Goal: Check status

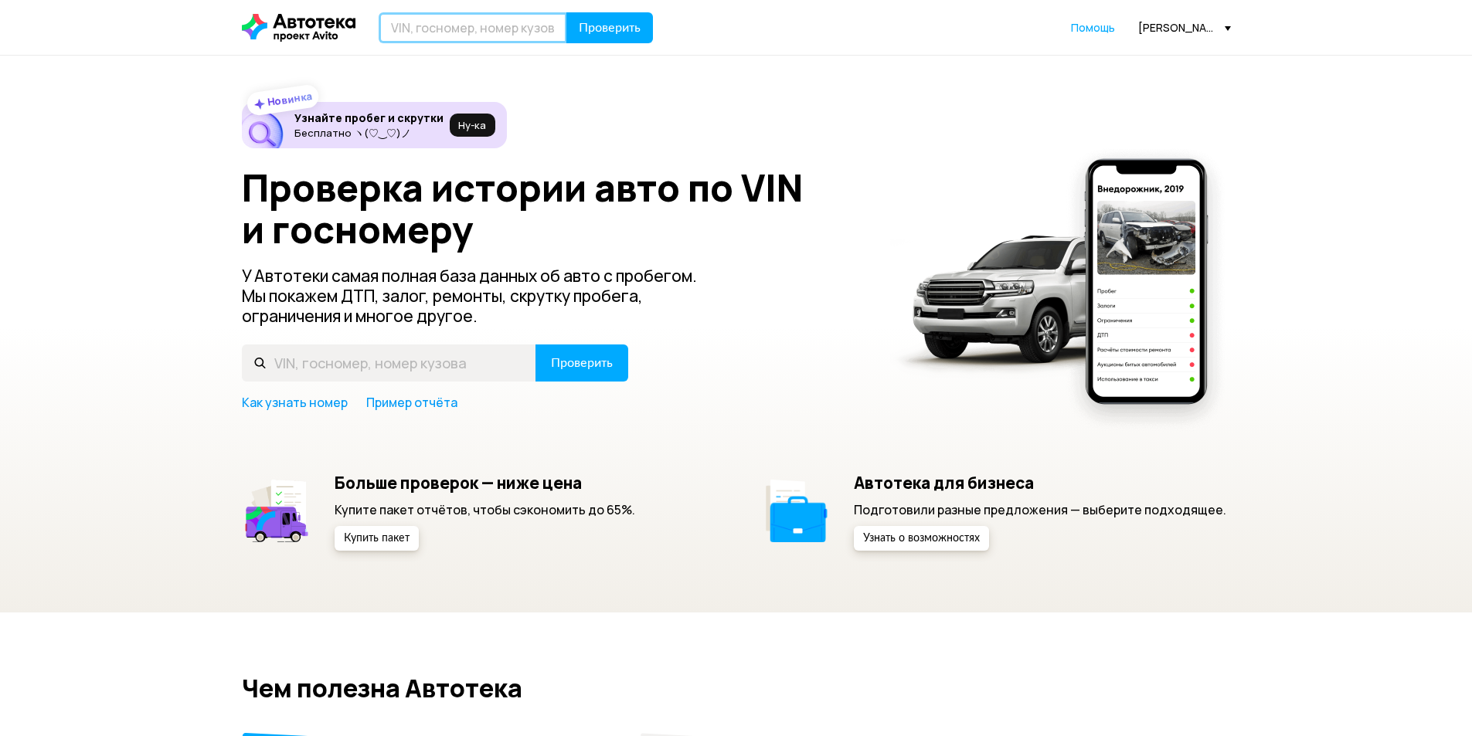
paste input "[US_VEHICLE_IDENTIFICATION_NUMBER]"
type input "[US_VEHICLE_IDENTIFICATION_NUMBER]"
click at [634, 22] on span "Проверить" at bounding box center [610, 28] width 62 height 12
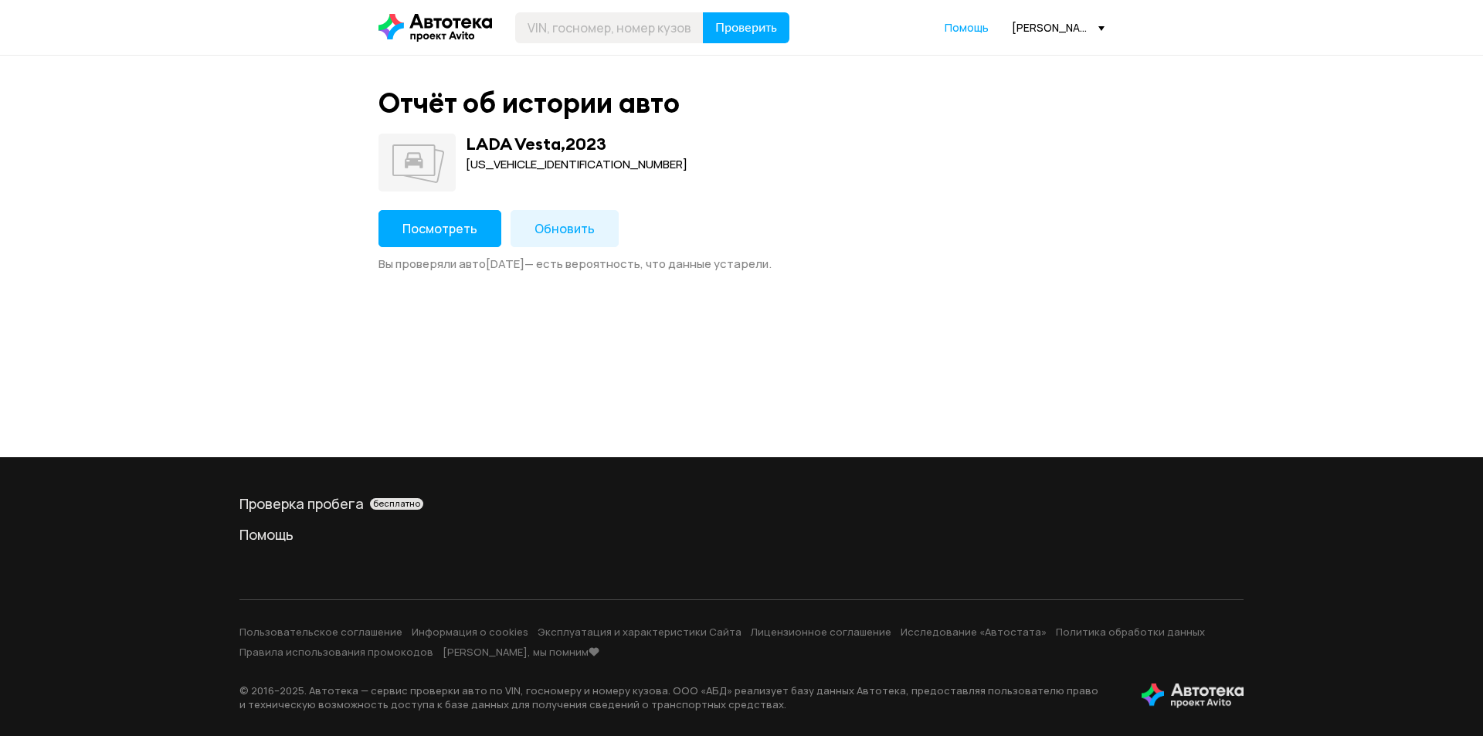
click at [433, 226] on span "Посмотреть" at bounding box center [440, 228] width 75 height 17
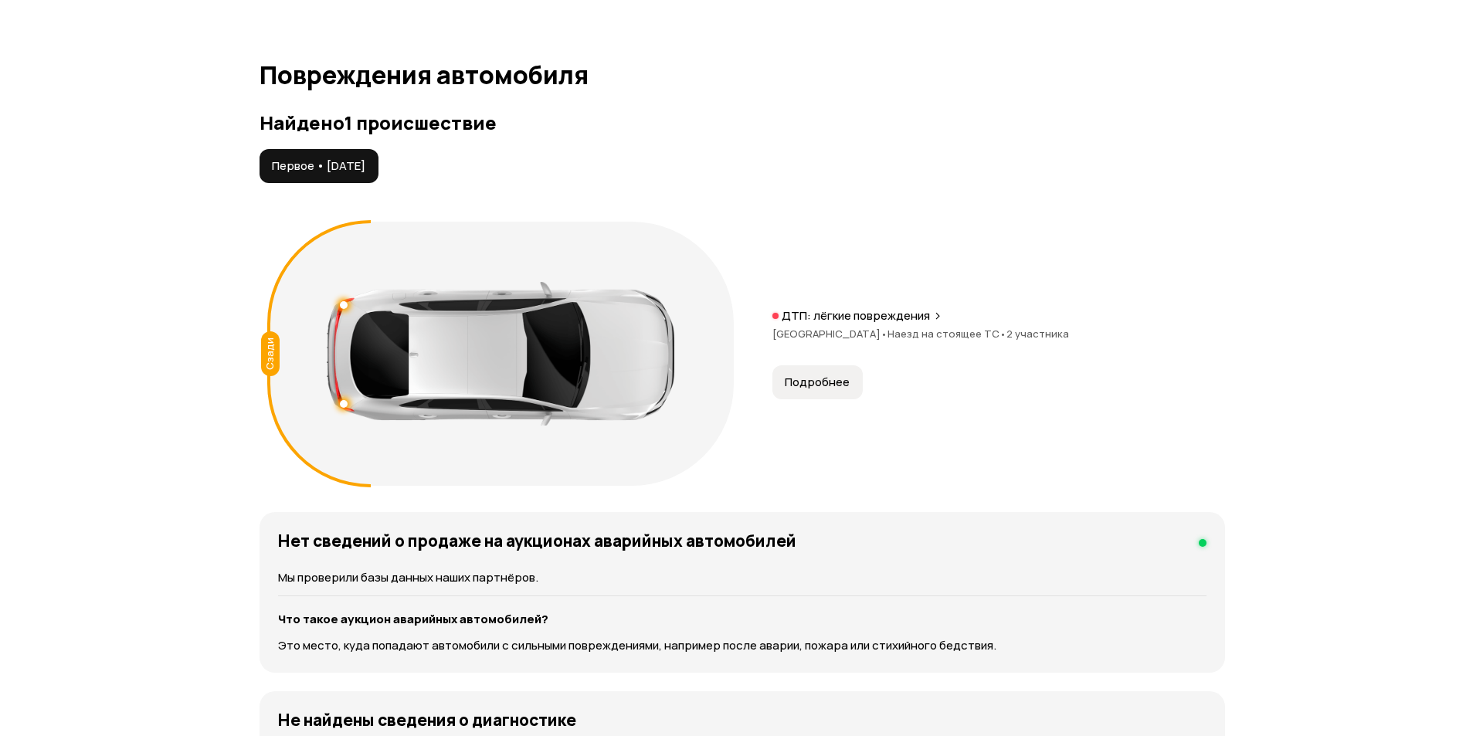
scroll to position [1623, 0]
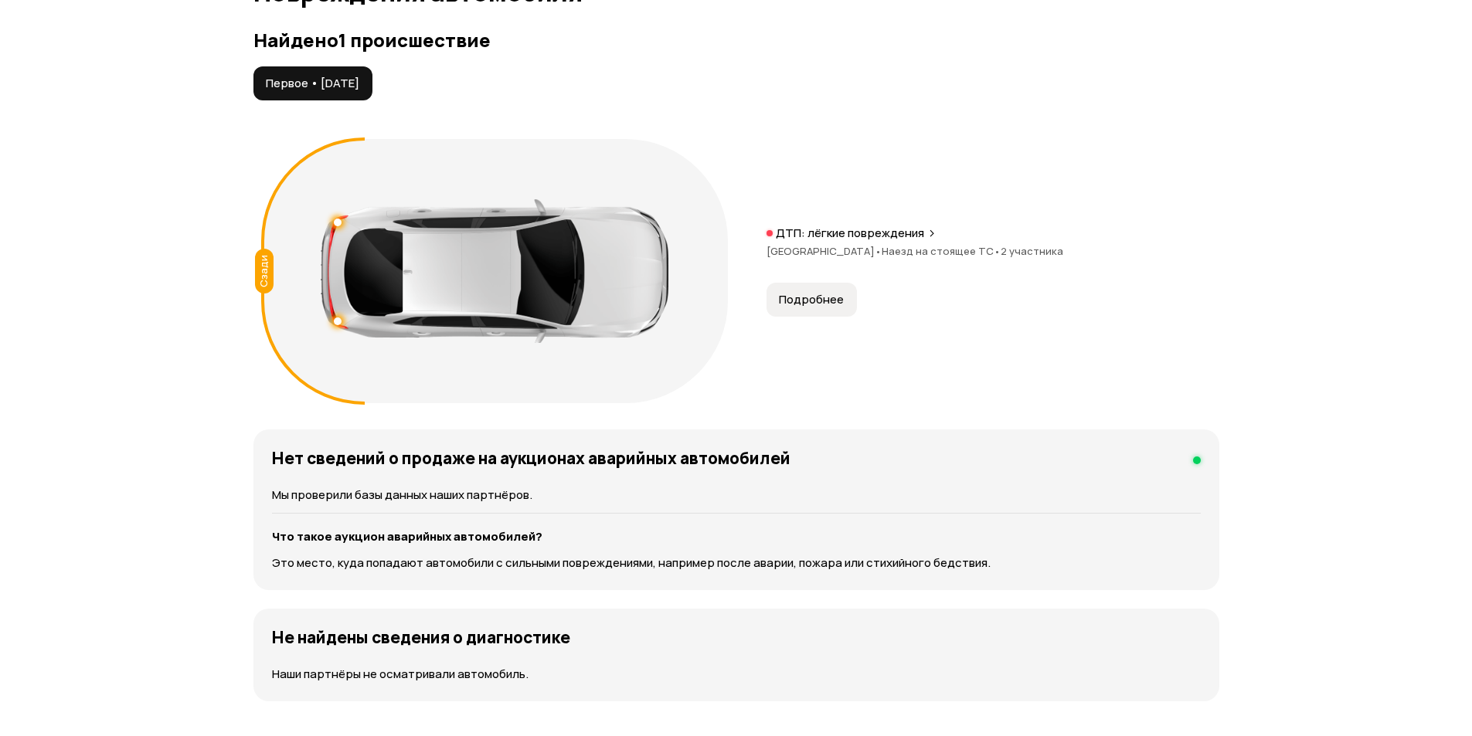
click at [807, 296] on span "Подробнее" at bounding box center [811, 299] width 65 height 15
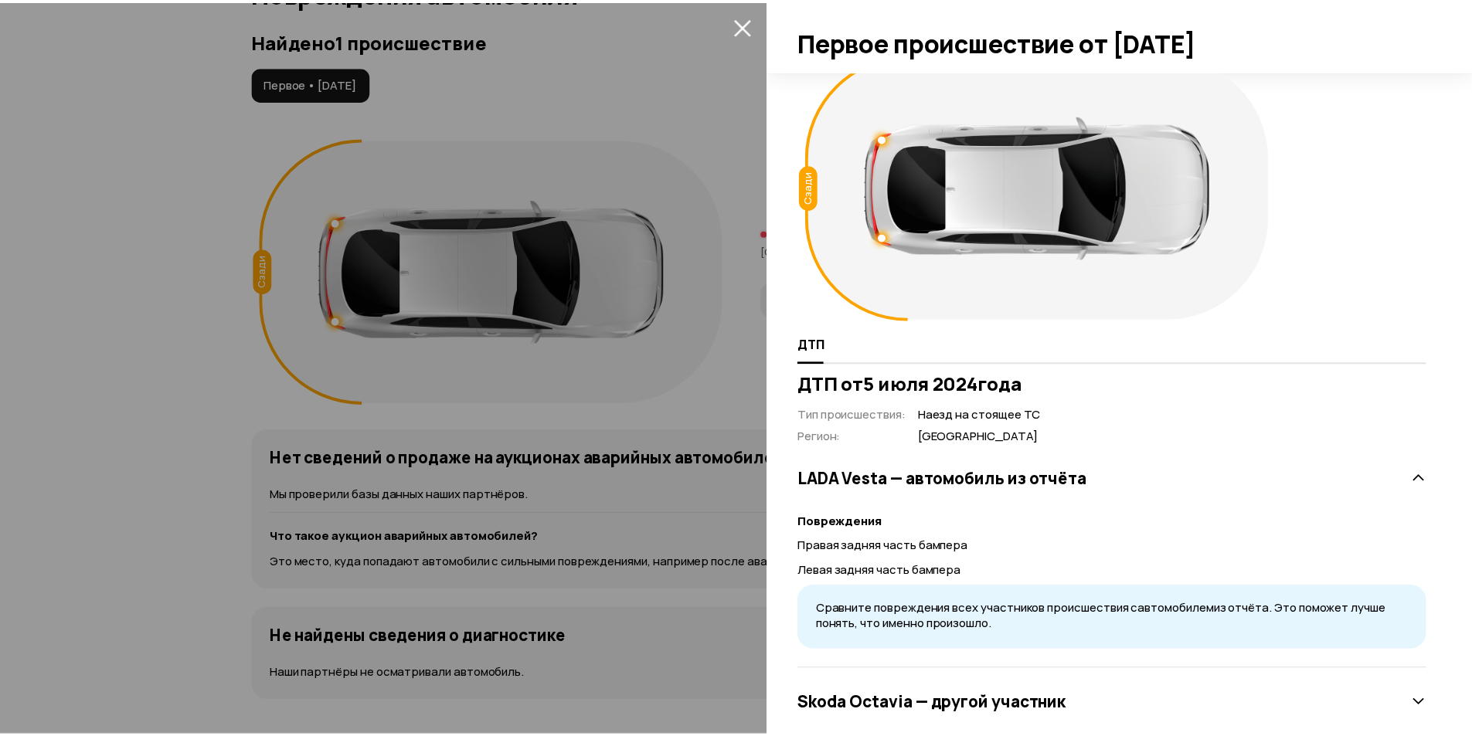
scroll to position [0, 0]
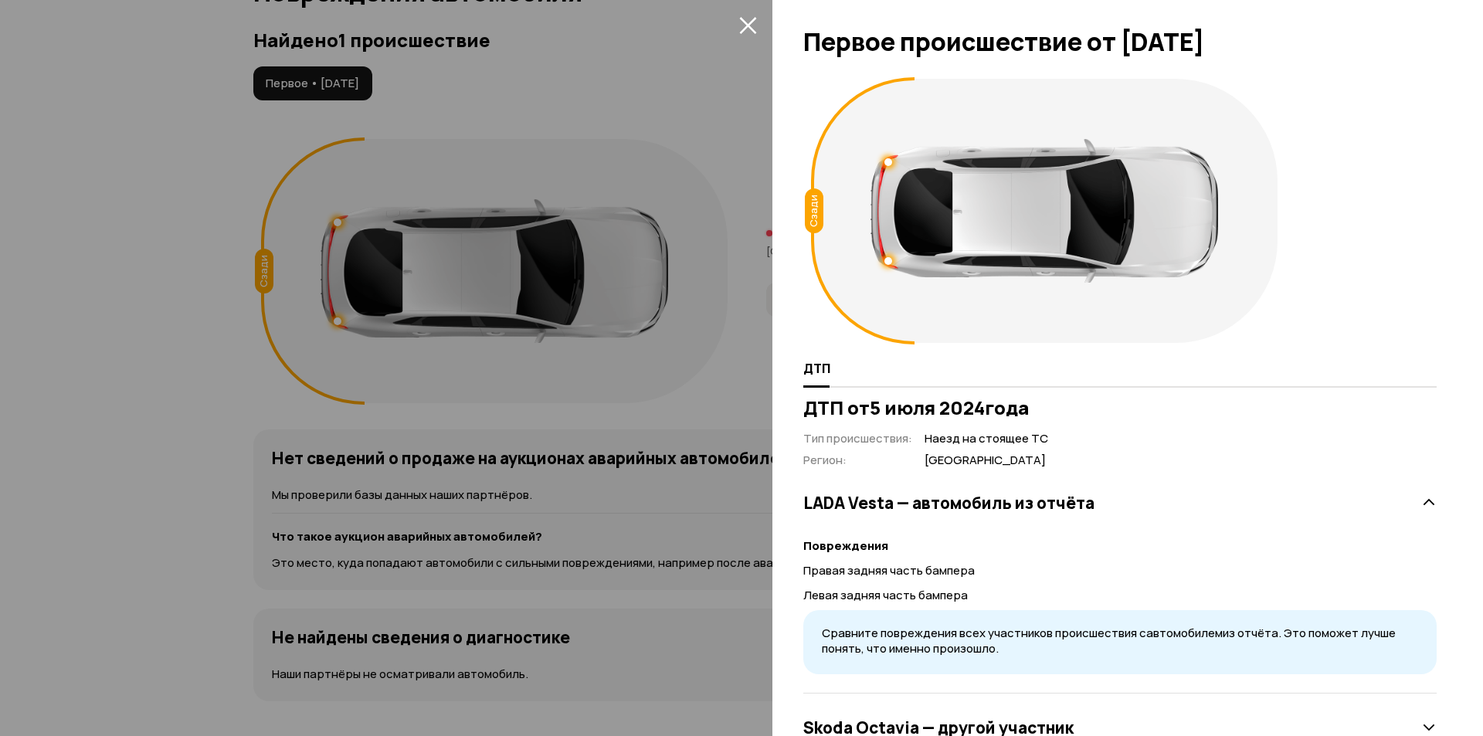
click at [53, 203] on div at bounding box center [741, 368] width 1483 height 736
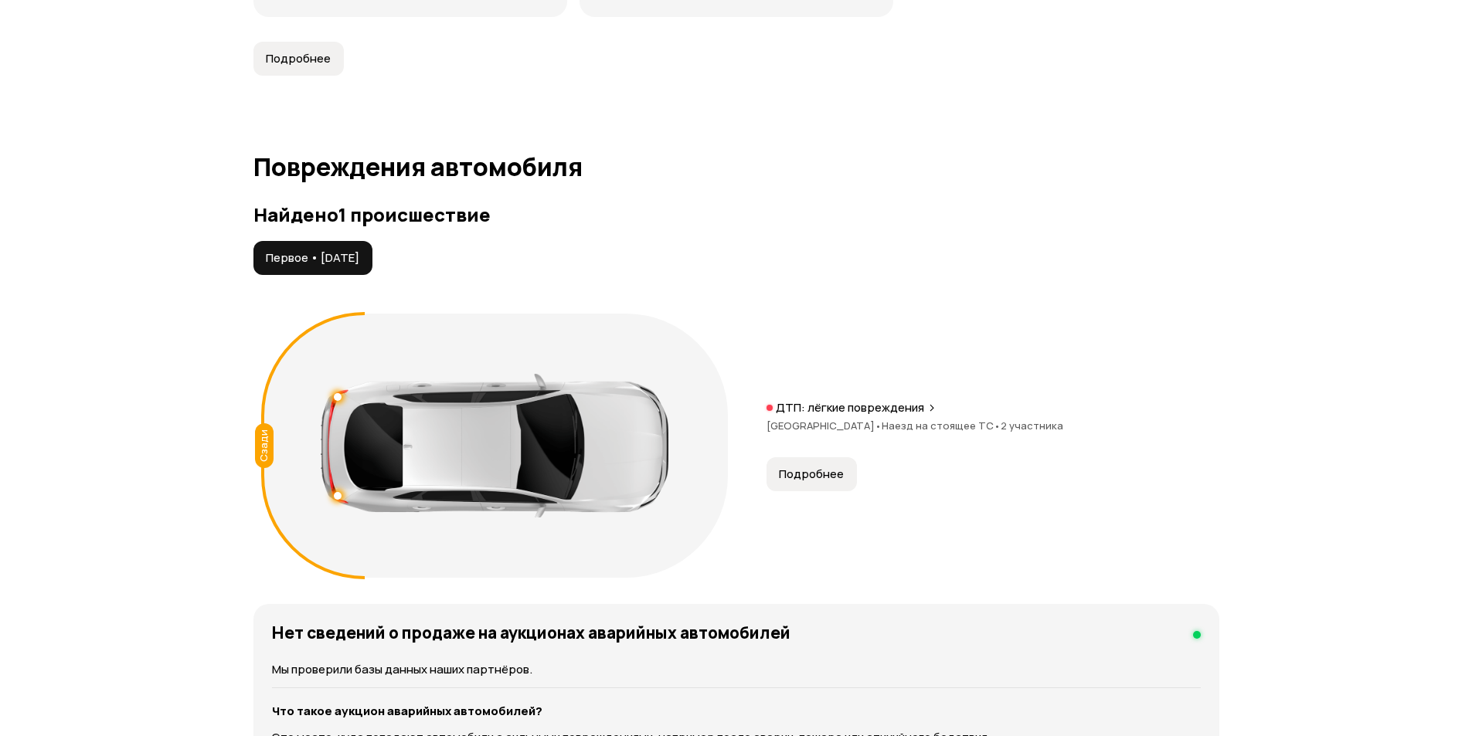
scroll to position [1623, 0]
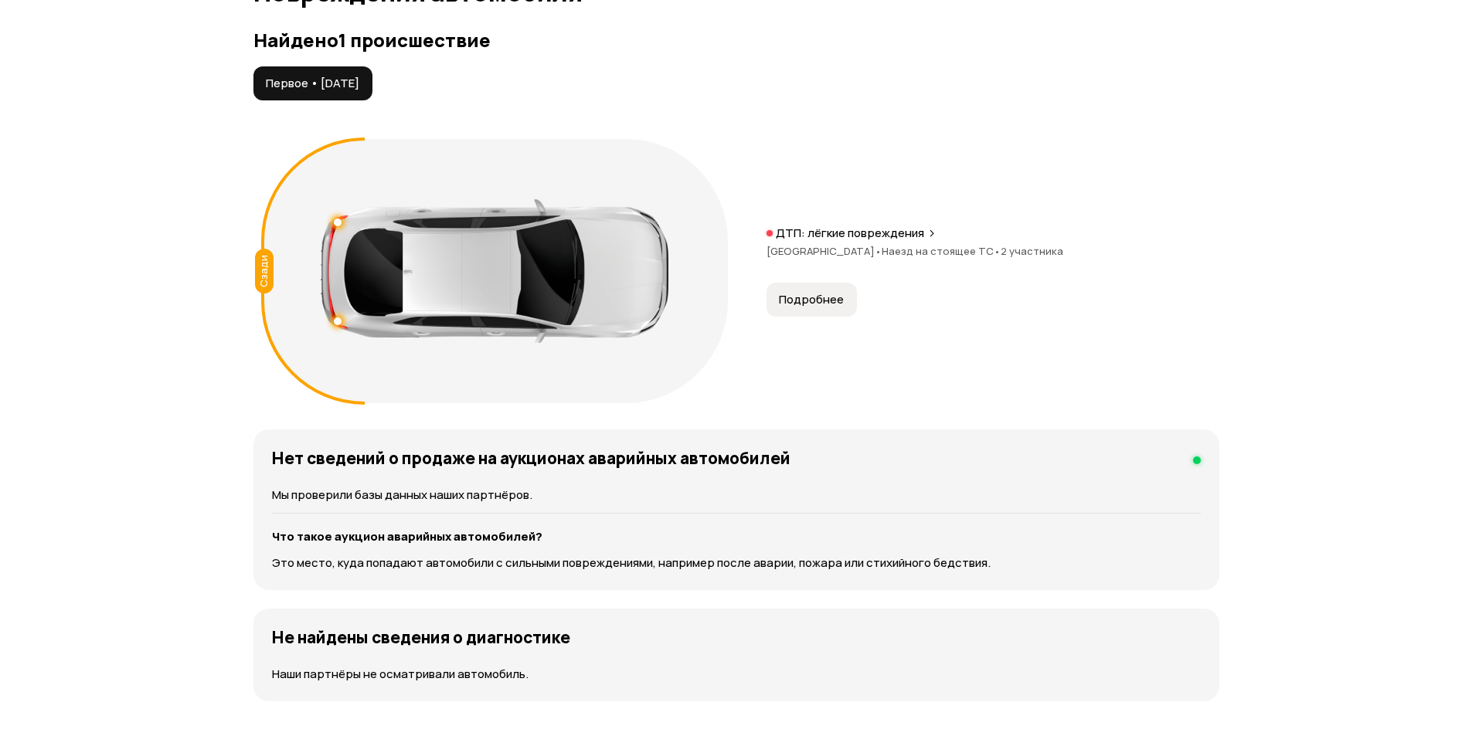
click at [847, 243] on div "ДТП: лёгкие повреждения [GEOGRAPHIC_DATA] • Наезд на стоящее ТС • 2 участника" at bounding box center [992, 250] width 453 height 49
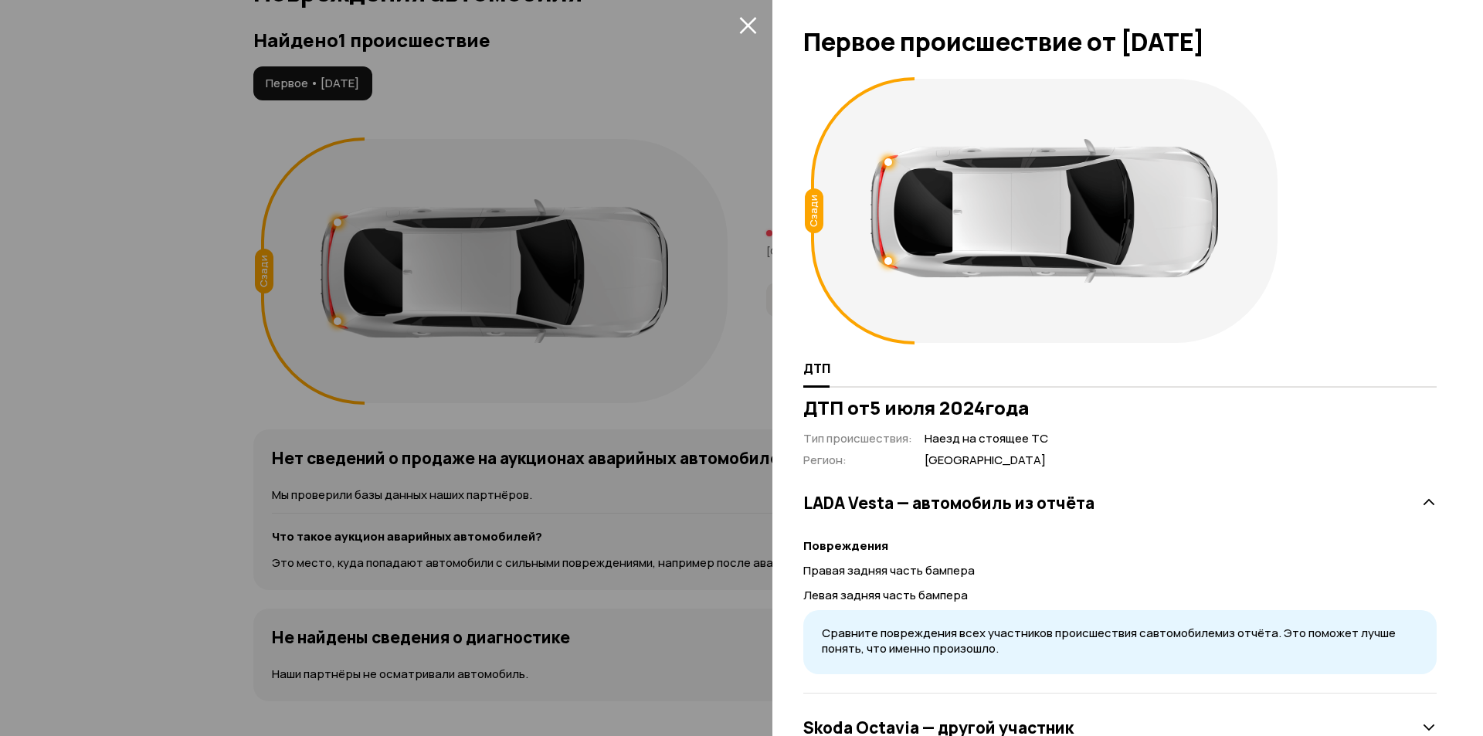
click at [743, 19] on icon "закрыть" at bounding box center [747, 25] width 17 height 17
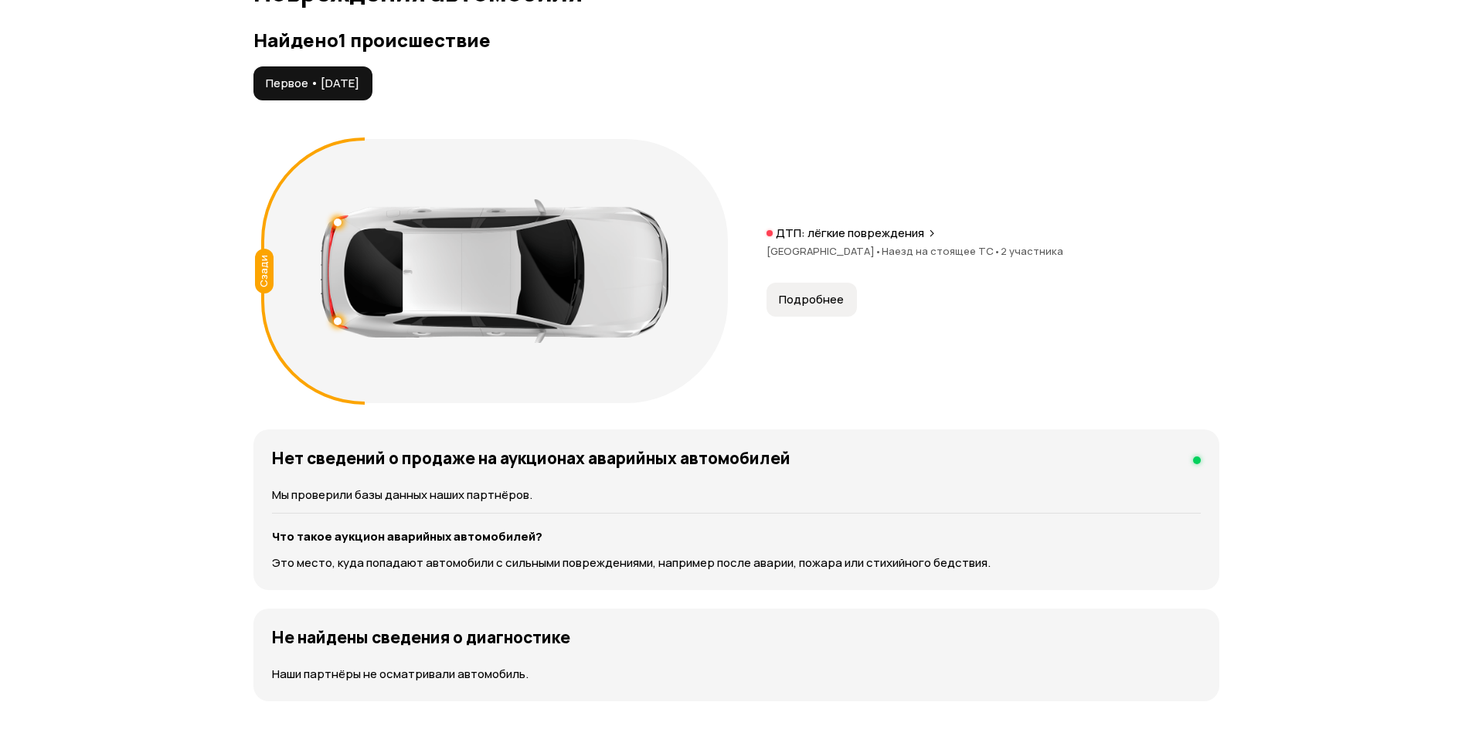
click at [797, 304] on span "Подробнее" at bounding box center [811, 299] width 65 height 15
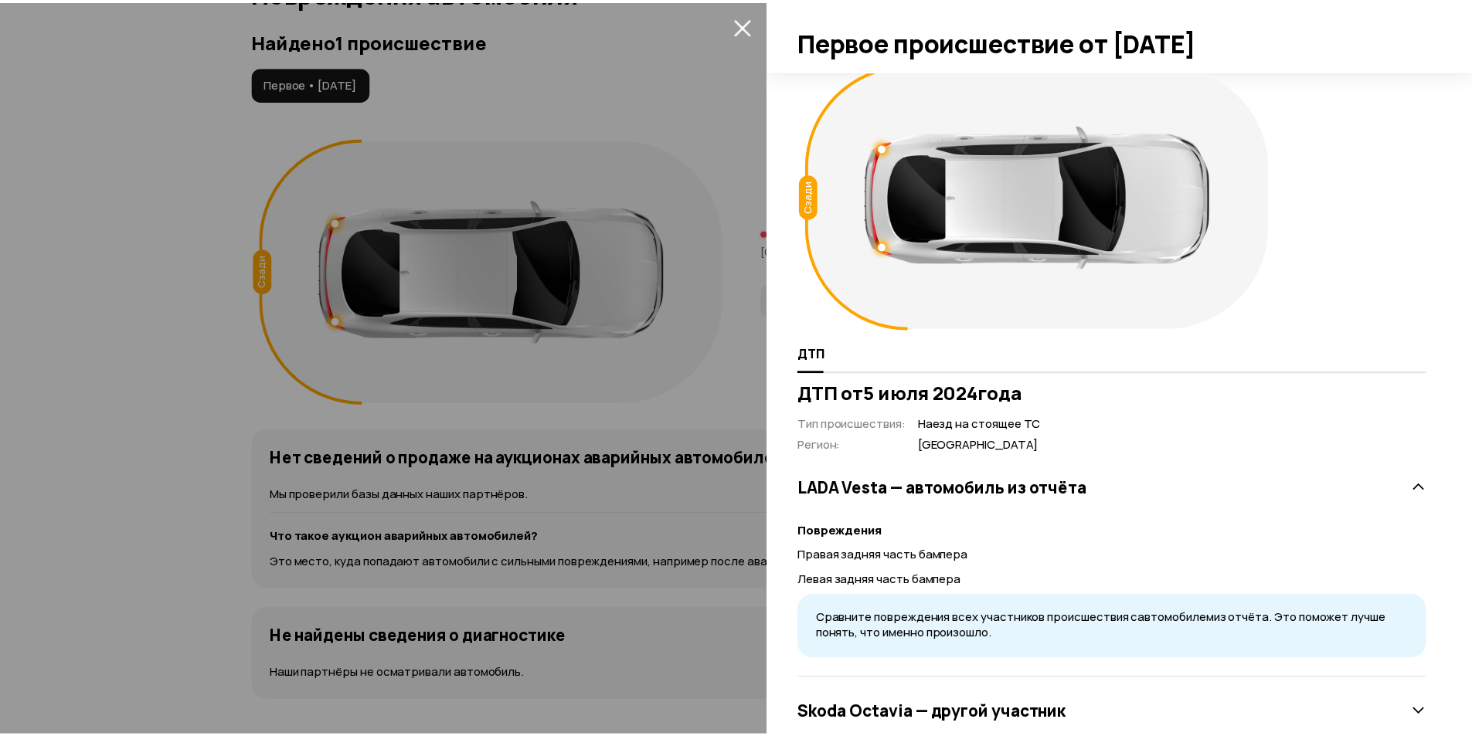
scroll to position [0, 0]
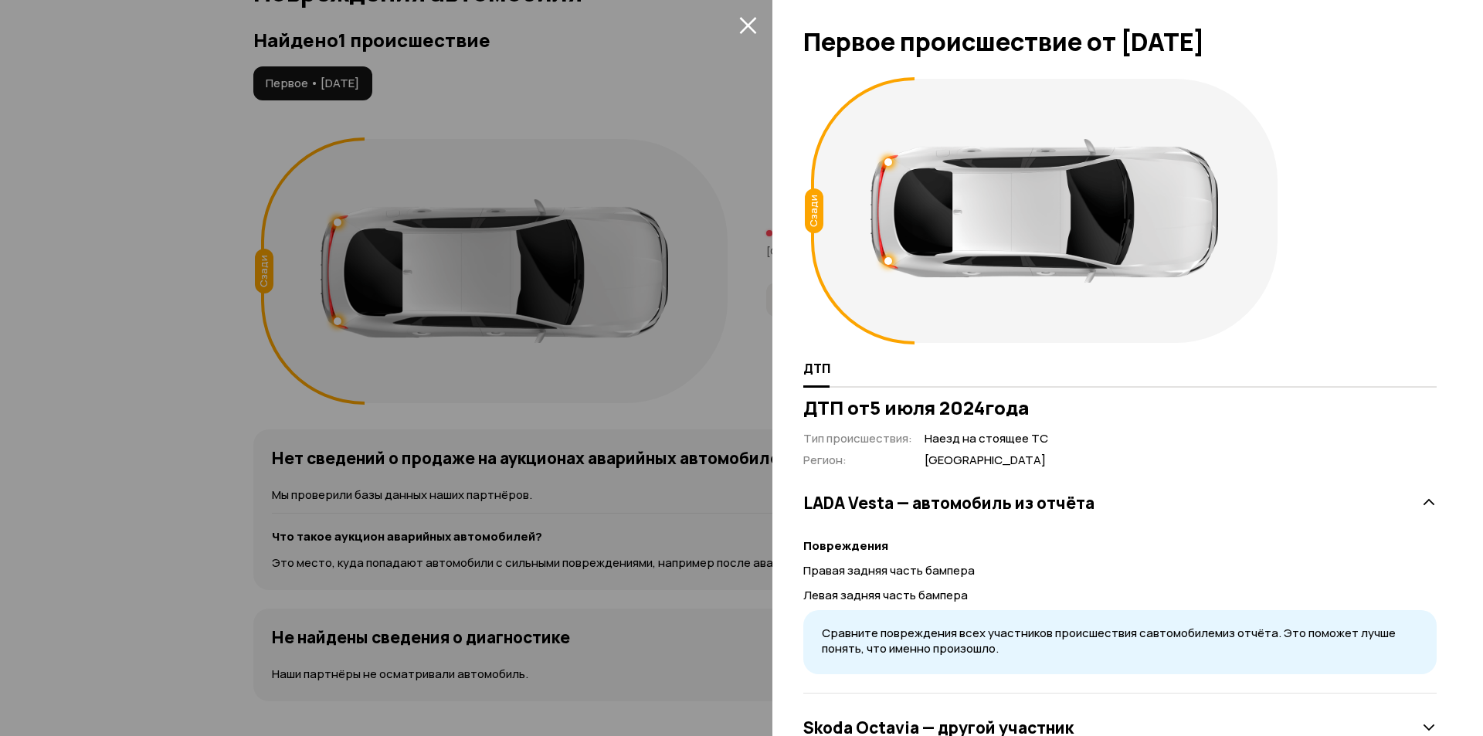
click at [749, 25] on icon "закрыть" at bounding box center [747, 25] width 17 height 17
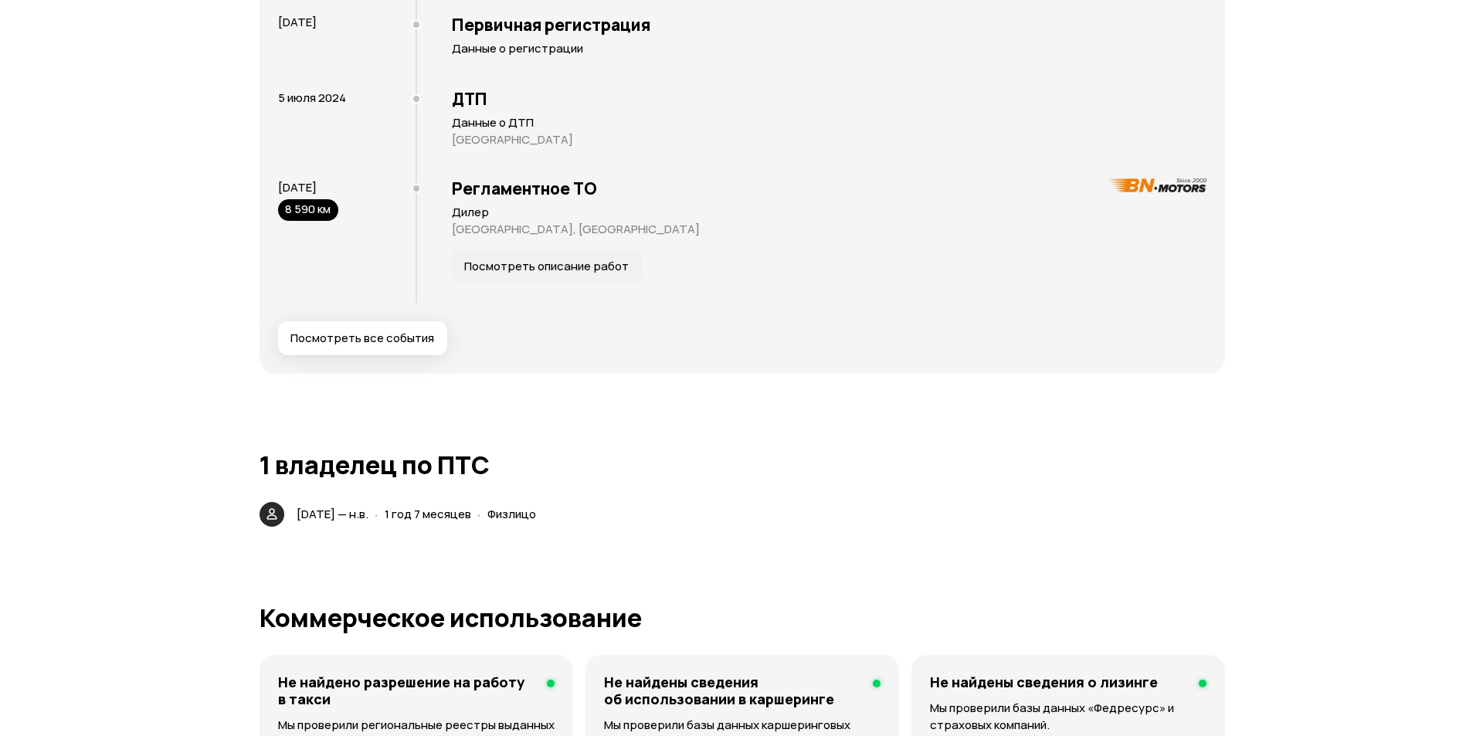
scroll to position [3013, 0]
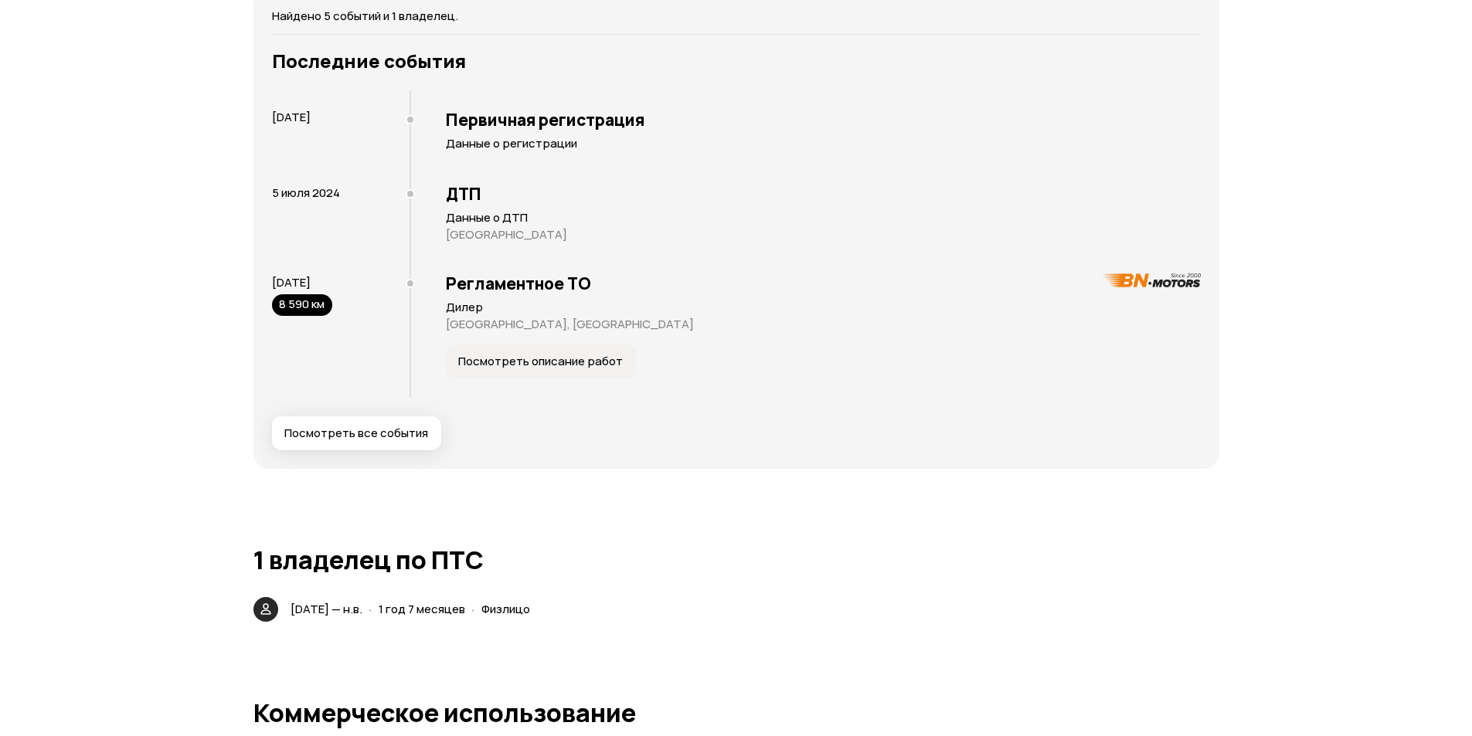
click at [521, 369] on button "Посмотреть описание работ" at bounding box center [541, 362] width 190 height 34
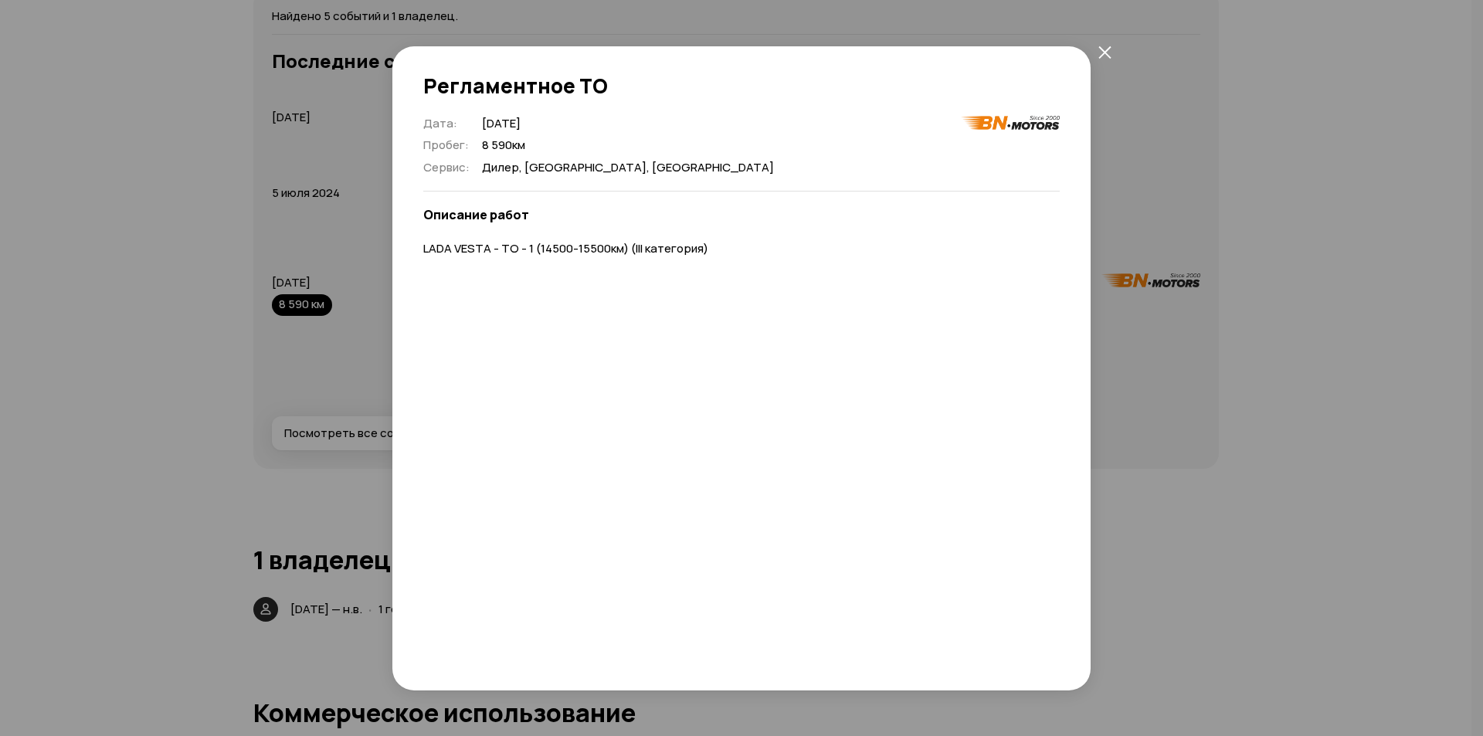
click at [1099, 55] on icon "закрыть" at bounding box center [1105, 52] width 13 height 13
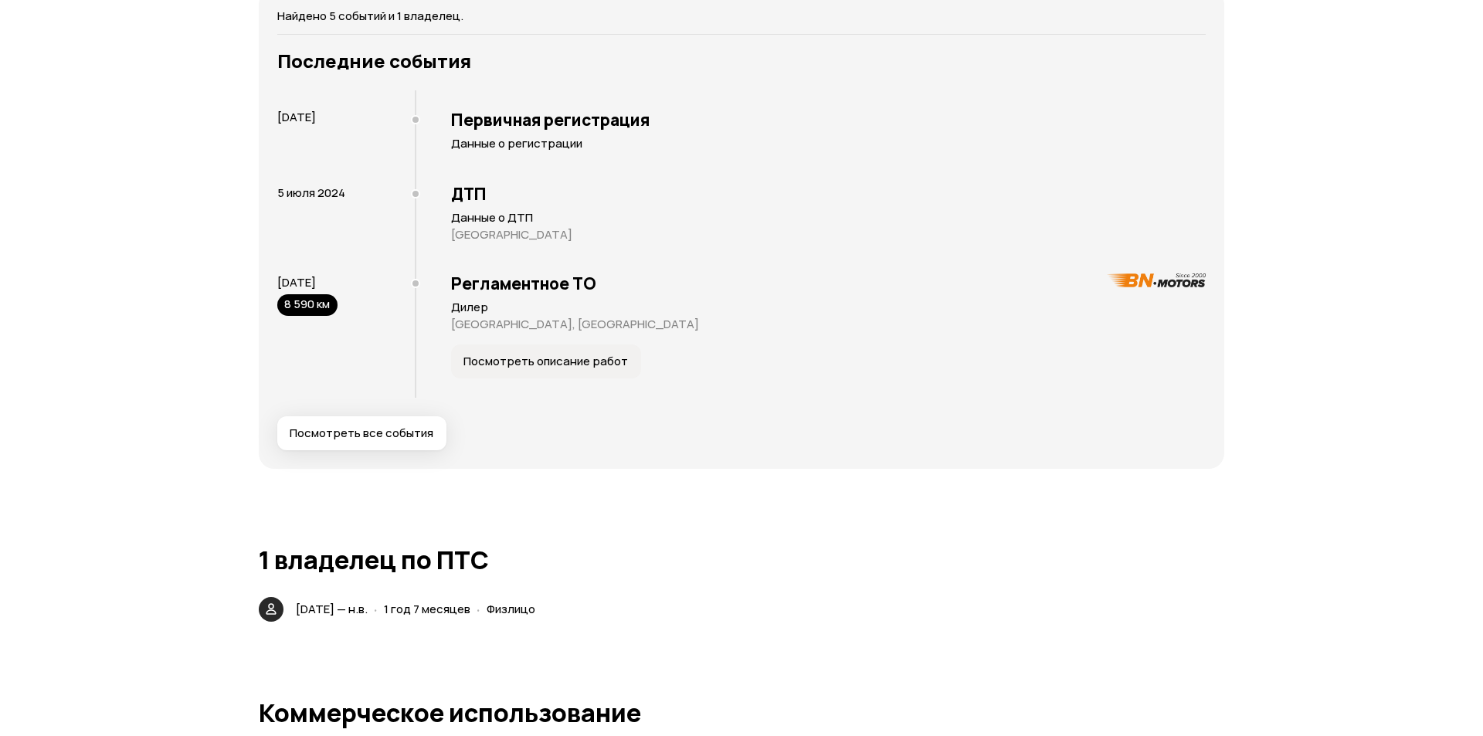
click at [924, 448] on div "Посмотреть все события" at bounding box center [741, 433] width 929 height 34
click at [1094, 259] on div "[DATE] Первичная регистрация Данные о регистрации [DATE] ДТП Данные о ДТП [GEOG…" at bounding box center [741, 244] width 929 height 308
click at [957, 141] on p "Данные о регистрации" at bounding box center [828, 143] width 755 height 15
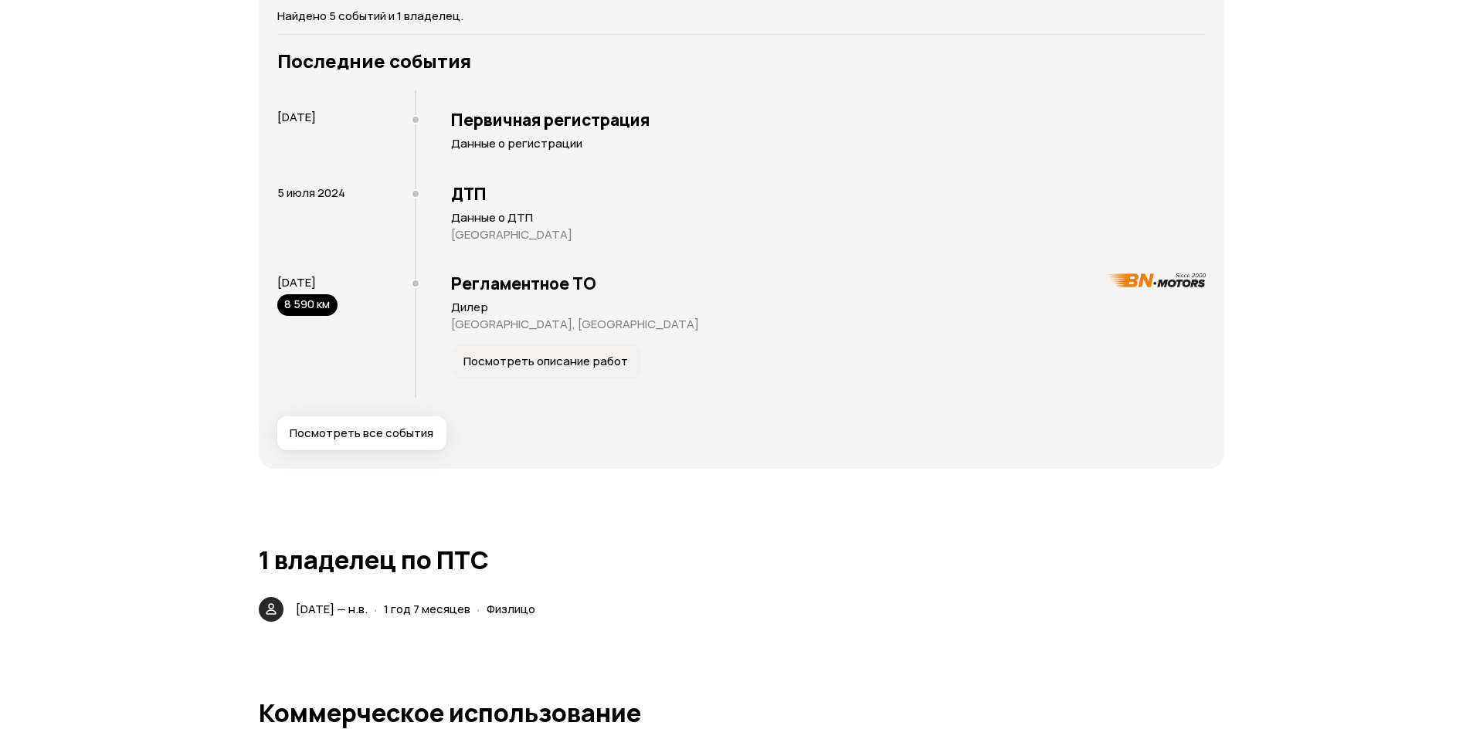
click at [872, 233] on p "[GEOGRAPHIC_DATA]" at bounding box center [828, 234] width 755 height 15
click at [825, 210] on p "Данные о ДТП" at bounding box center [828, 217] width 755 height 15
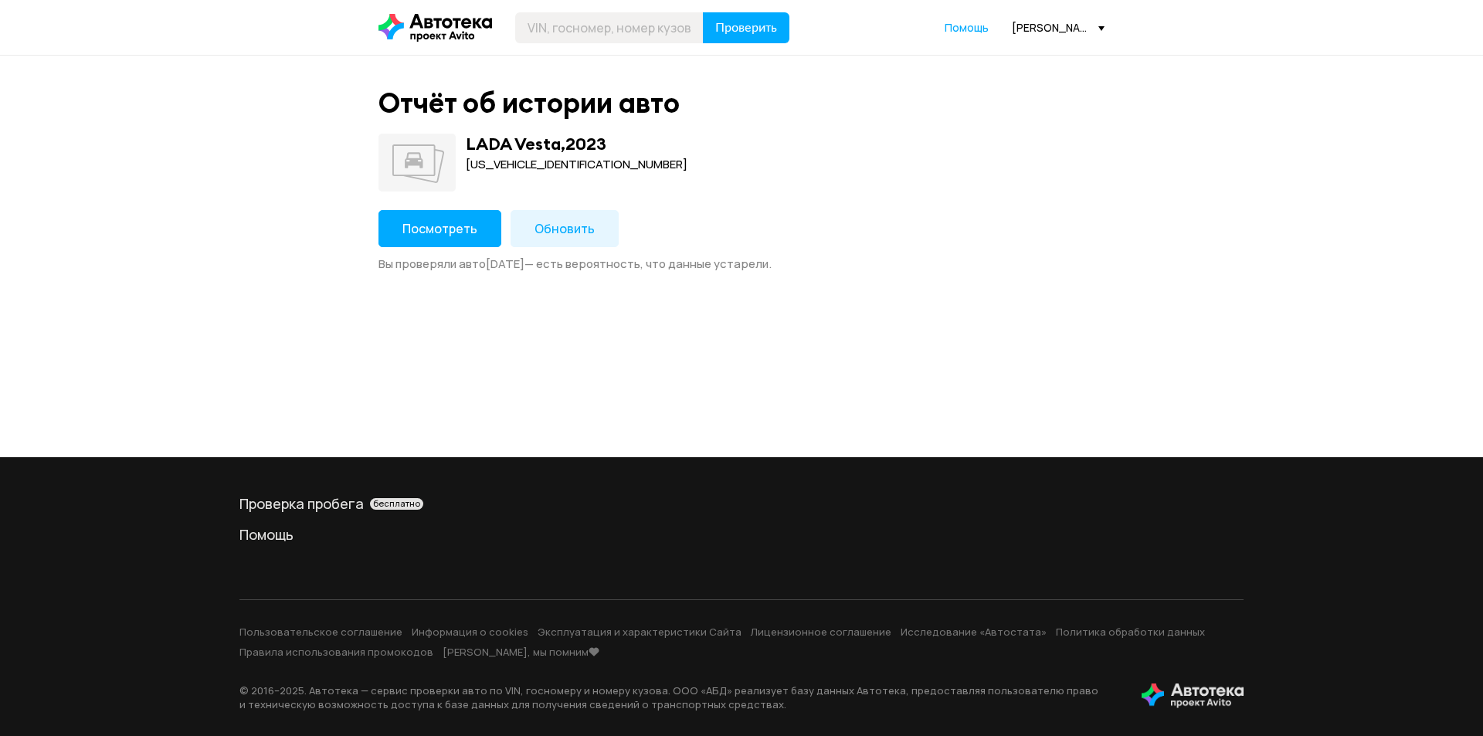
click at [447, 217] on button "Посмотреть" at bounding box center [440, 228] width 123 height 37
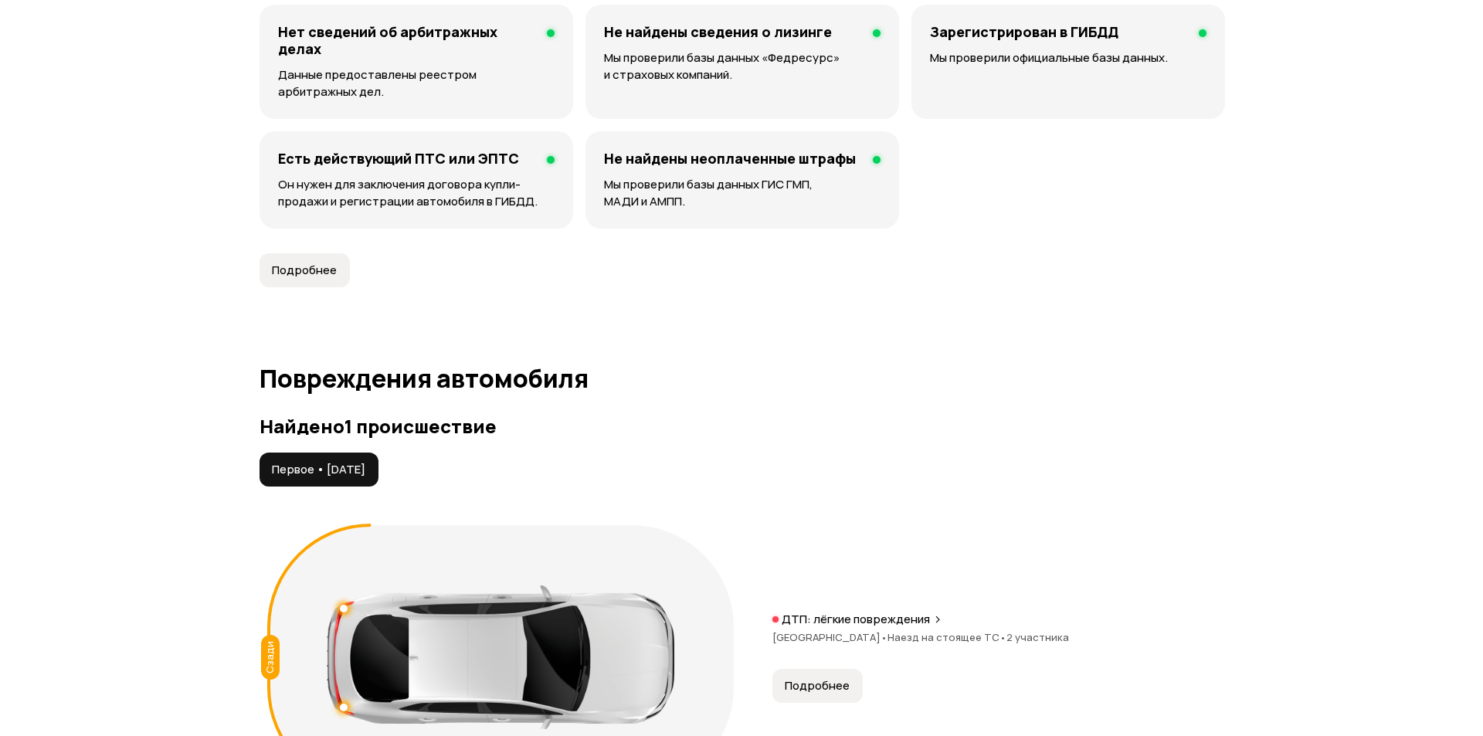
scroll to position [1623, 0]
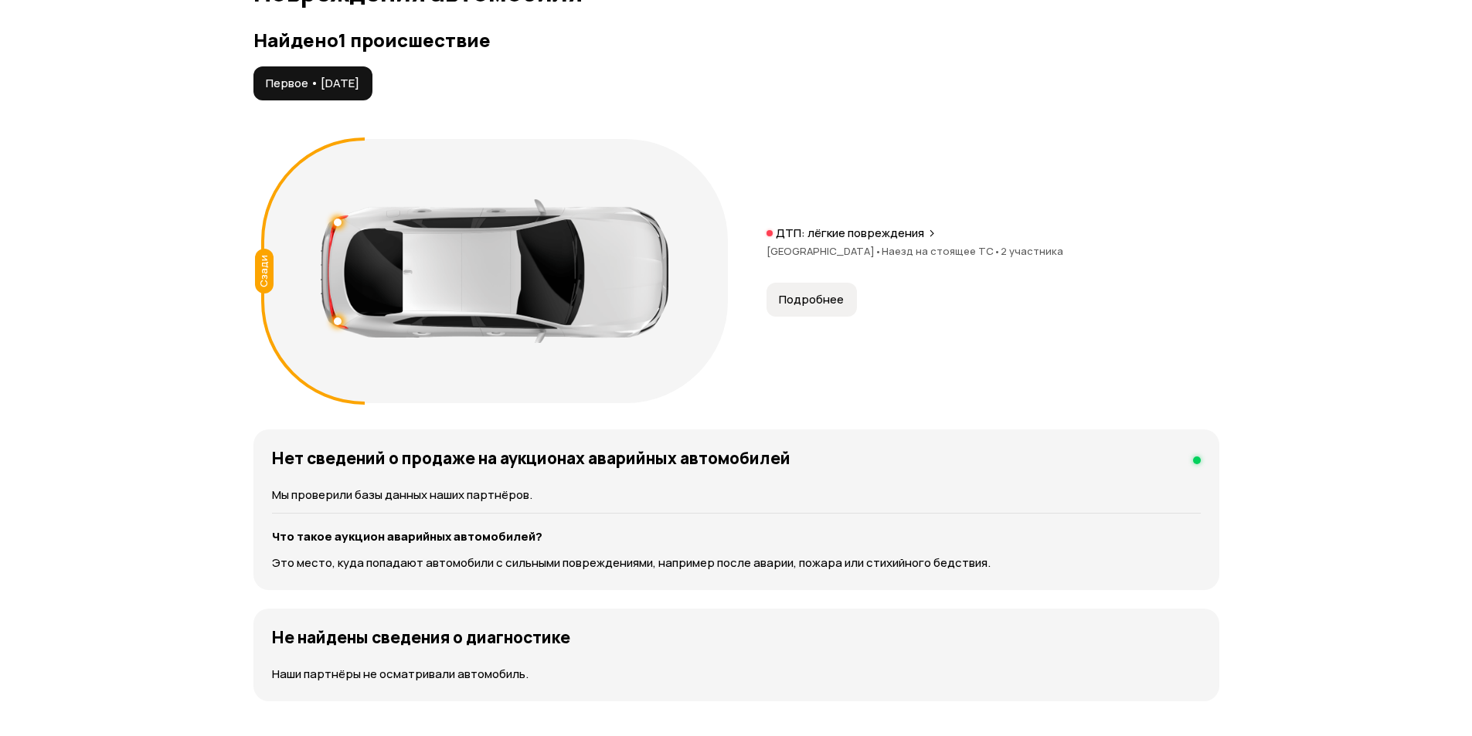
click at [797, 308] on span "Подробнее" at bounding box center [811, 299] width 65 height 15
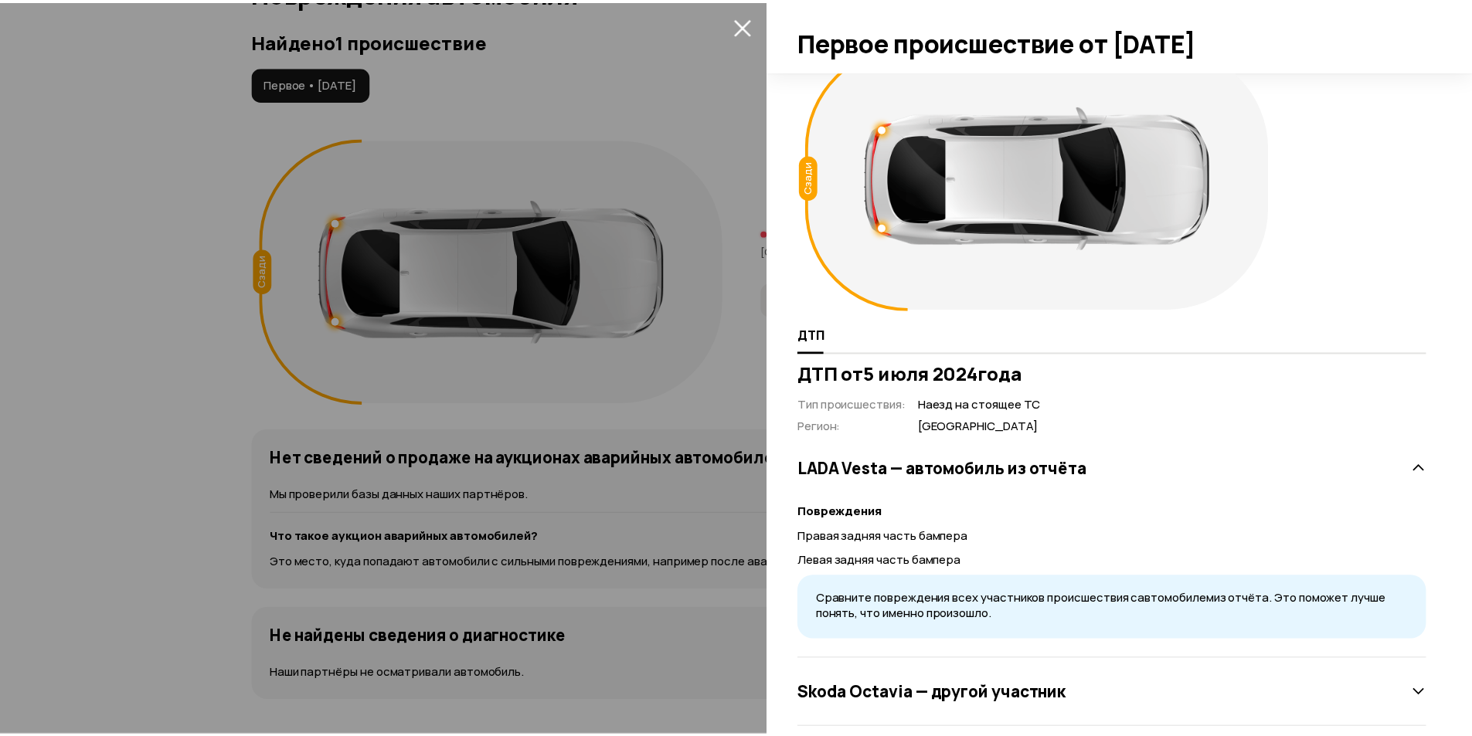
scroll to position [57, 0]
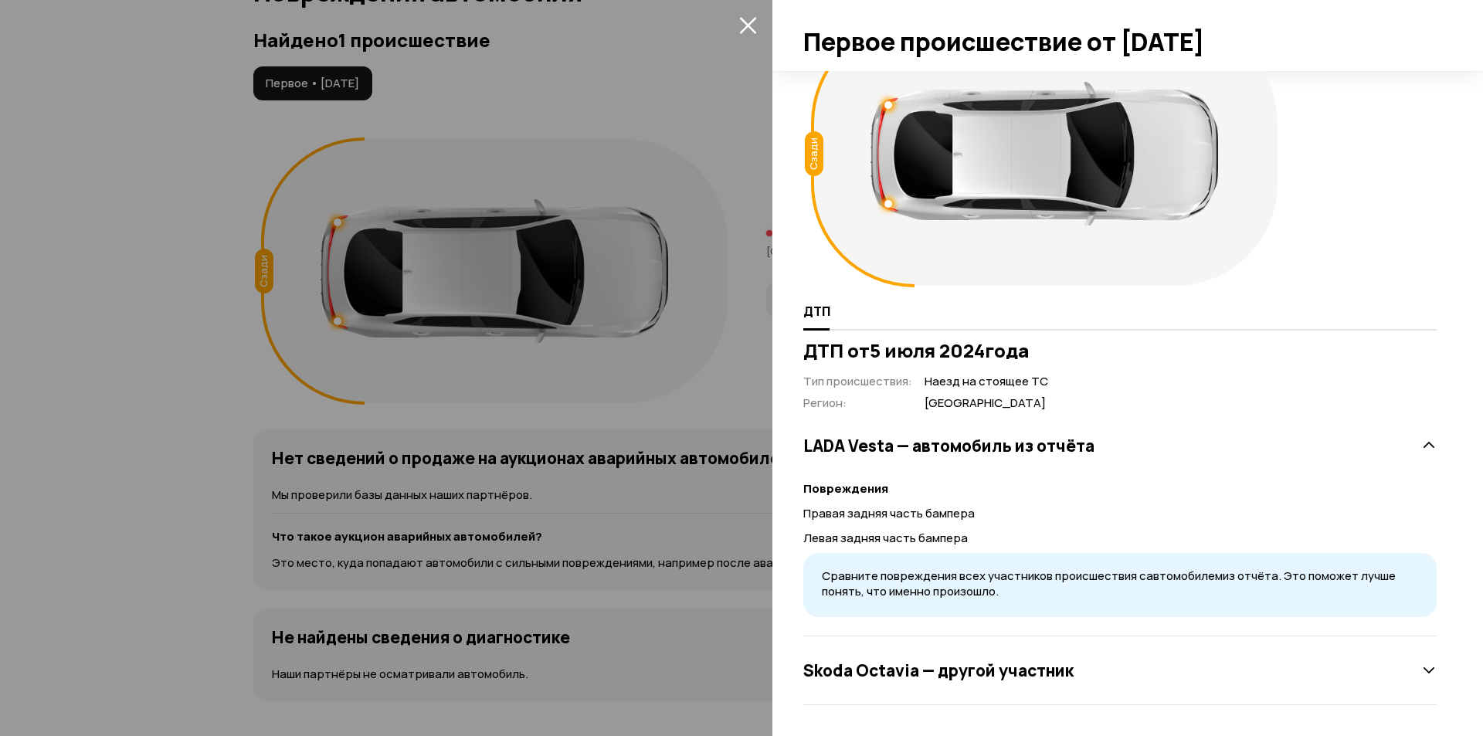
click at [749, 26] on icon "закрыть" at bounding box center [747, 25] width 17 height 17
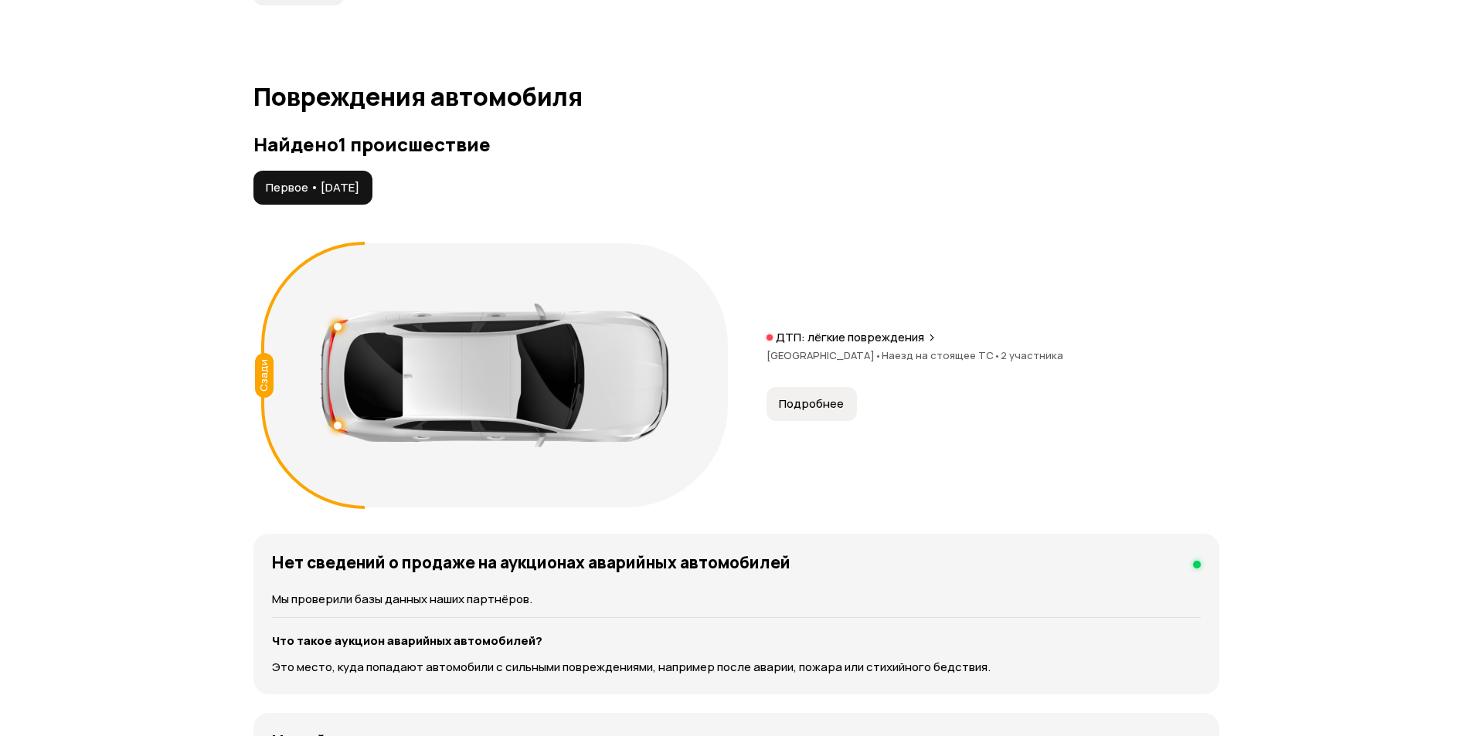
scroll to position [1517, 0]
click at [832, 399] on span "Подробнее" at bounding box center [811, 404] width 65 height 15
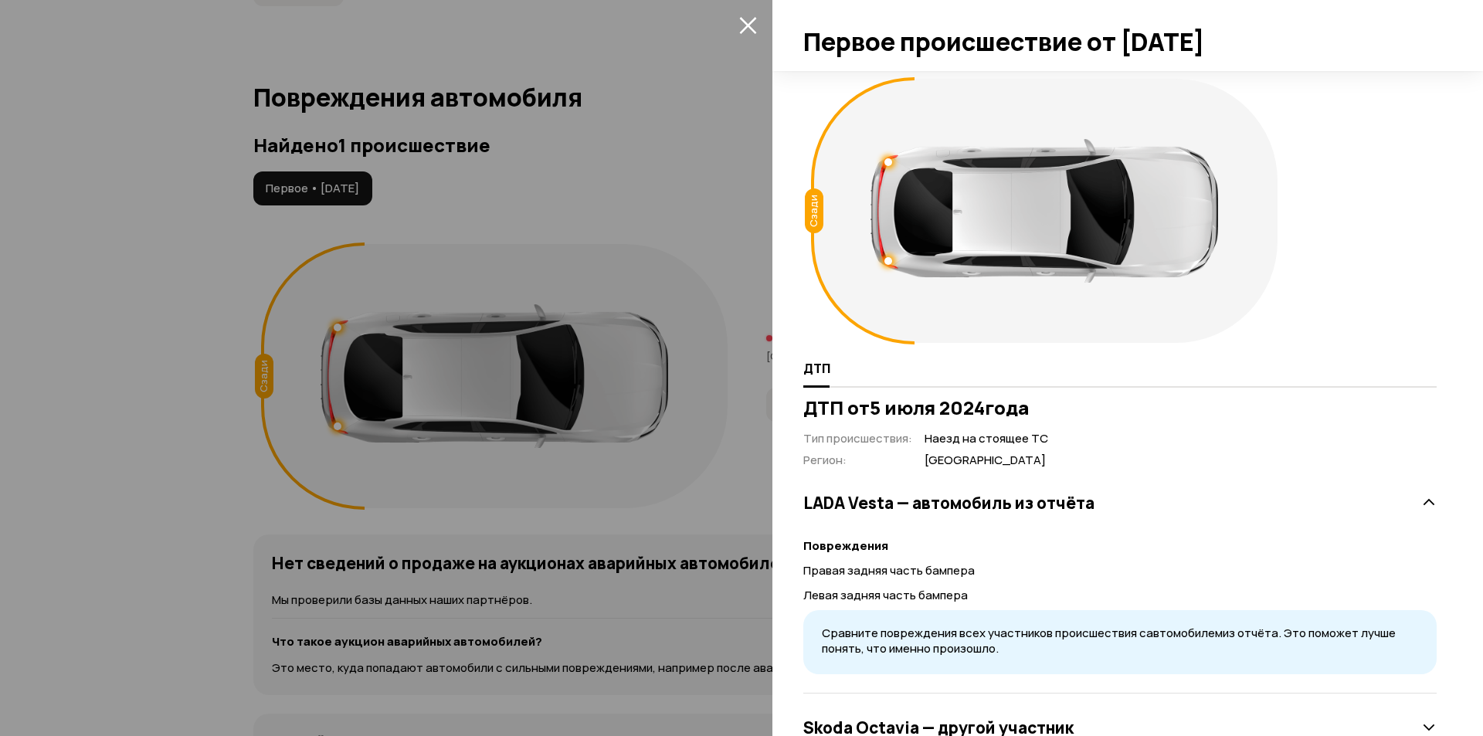
click at [746, 18] on icon "закрыть" at bounding box center [748, 25] width 18 height 18
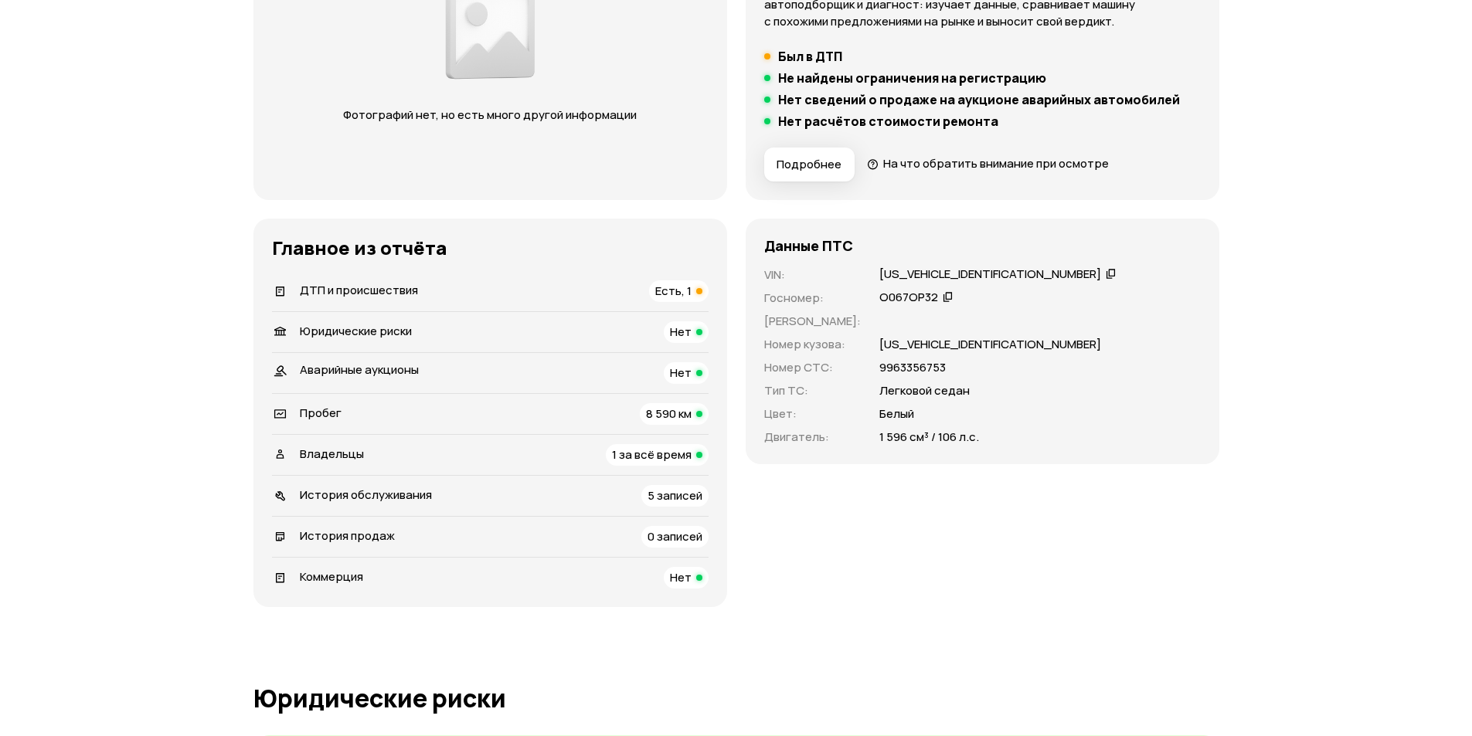
scroll to position [0, 0]
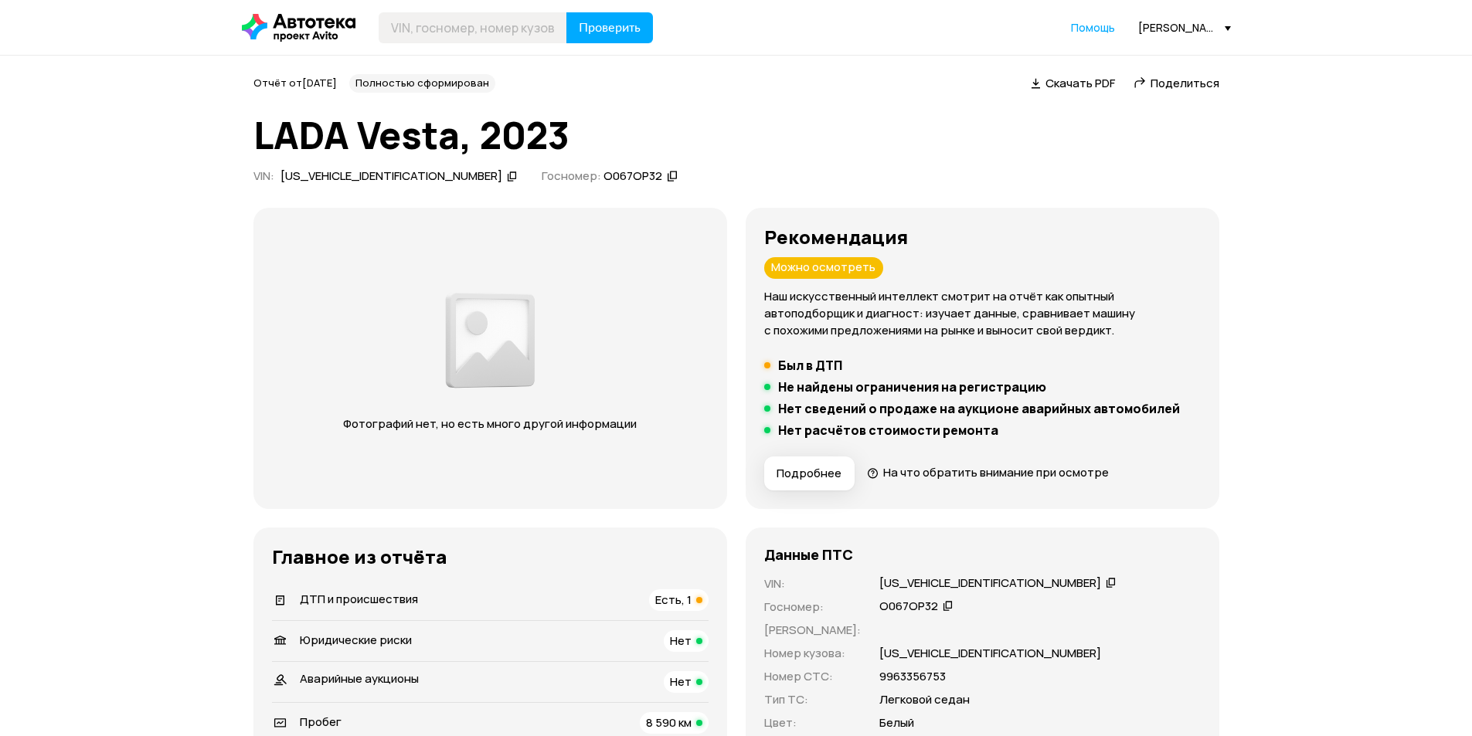
click at [1173, 83] on span "Поделиться" at bounding box center [1184, 83] width 69 height 16
